Goal: Check status

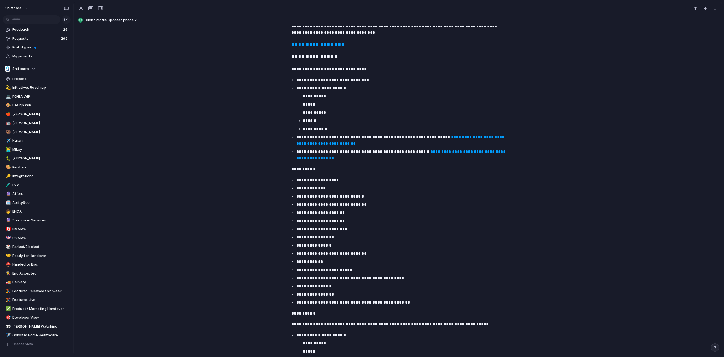
scroll to position [116, 0]
